Goal: Transaction & Acquisition: Purchase product/service

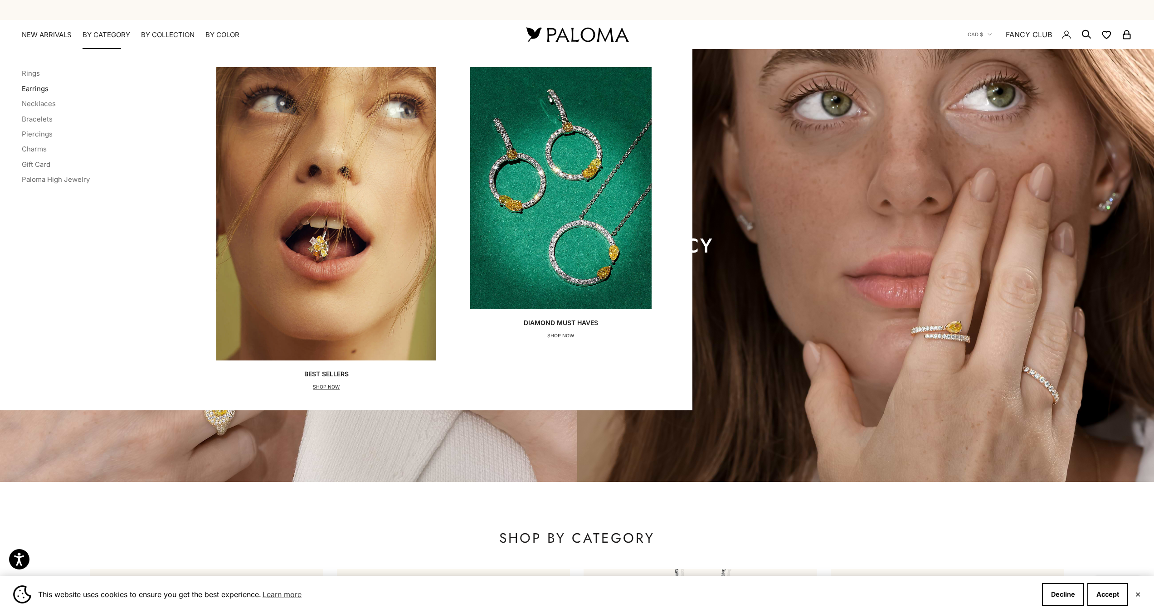
click at [39, 90] on link "Earrings" at bounding box center [35, 88] width 27 height 9
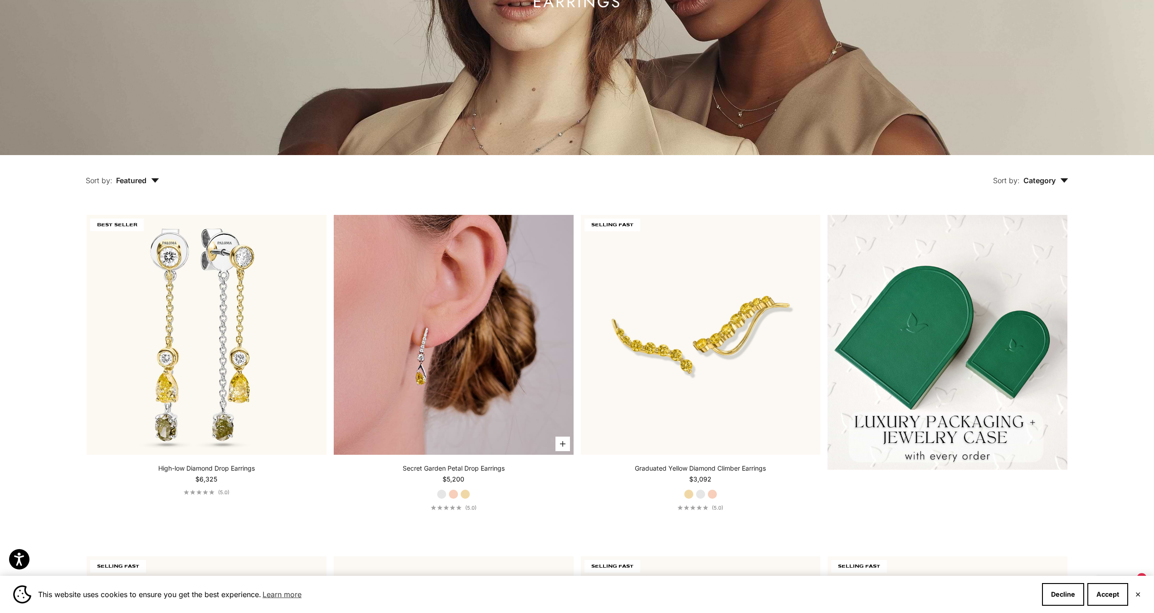
scroll to position [568, 0]
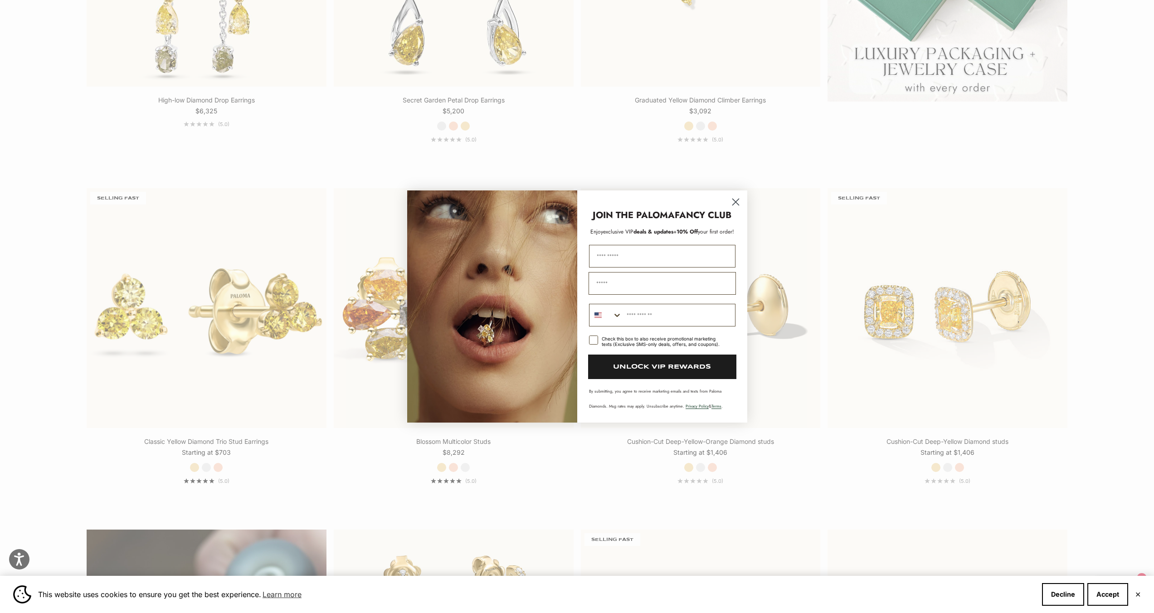
click at [732, 200] on circle "Close dialog" at bounding box center [735, 201] width 15 height 15
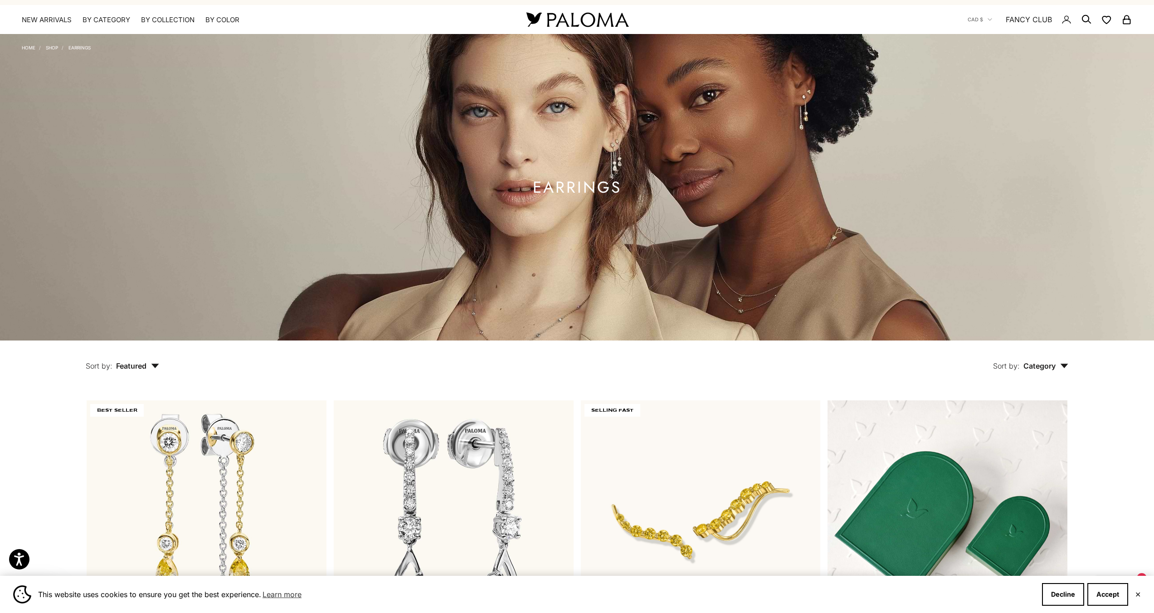
scroll to position [26, 0]
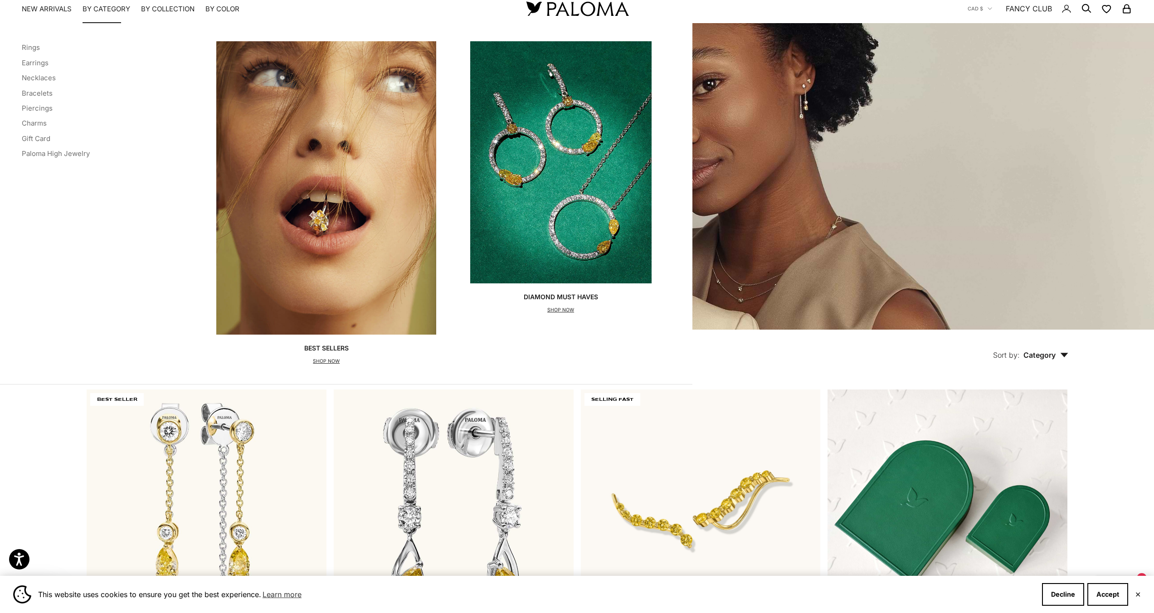
click at [27, 87] on li "Bracelets" at bounding box center [56, 93] width 68 height 12
click at [27, 94] on link "Bracelets" at bounding box center [37, 93] width 31 height 9
